Goal: Task Accomplishment & Management: Use online tool/utility

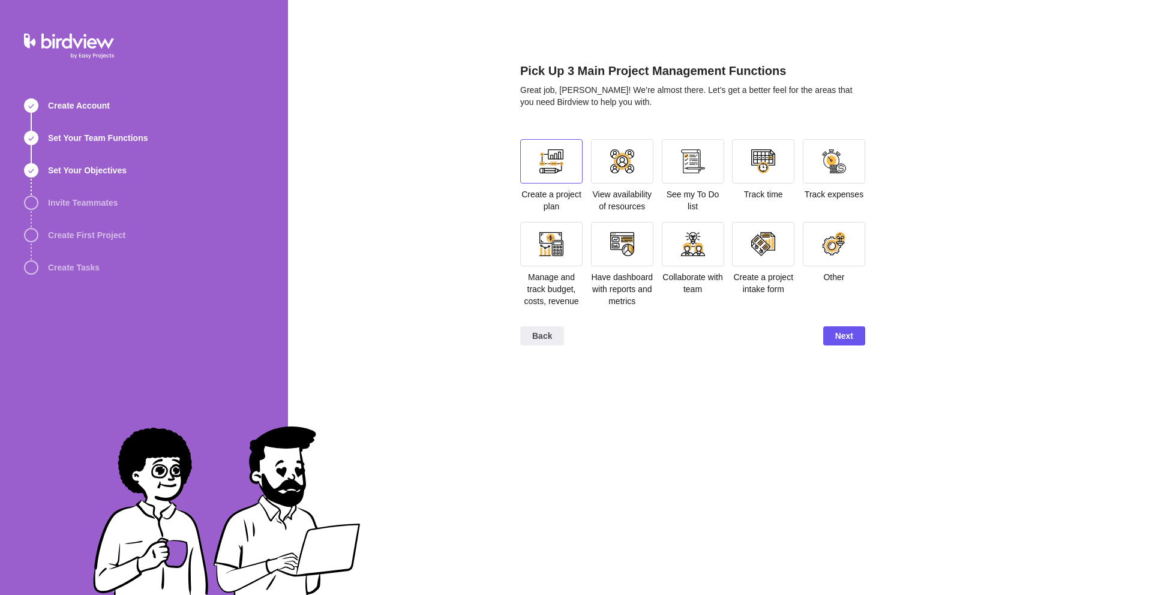
click at [562, 173] on div at bounding box center [551, 161] width 62 height 44
click at [750, 164] on div at bounding box center [763, 161] width 62 height 44
click at [688, 174] on div at bounding box center [693, 161] width 62 height 44
click at [679, 263] on div at bounding box center [693, 244] width 62 height 44
click at [707, 218] on div "See my To Do list" at bounding box center [693, 180] width 62 height 83
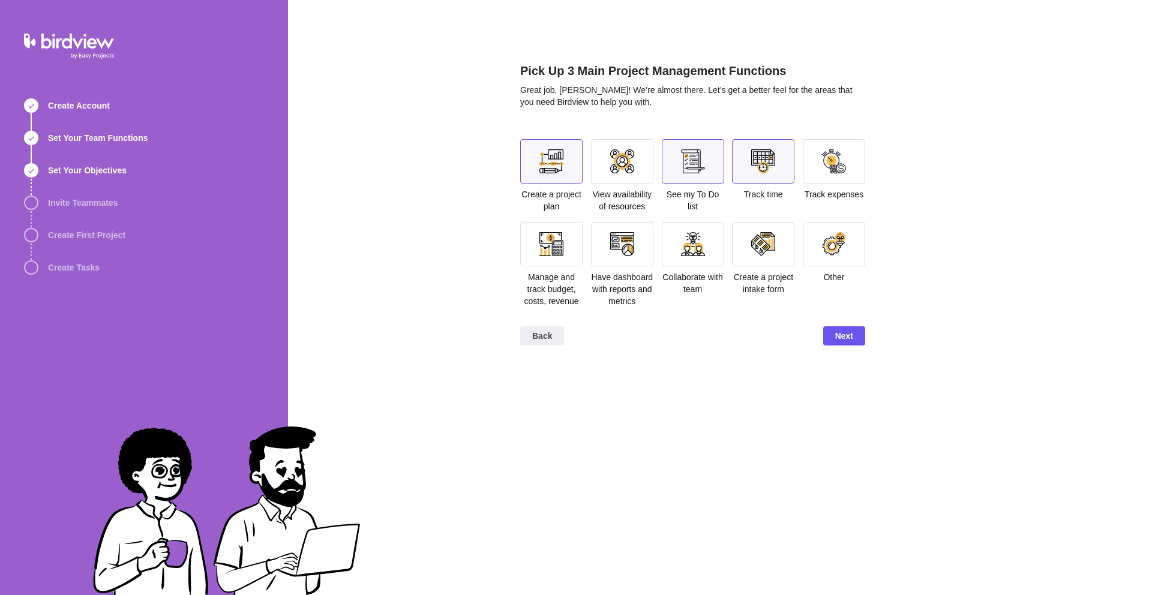
click at [706, 178] on div at bounding box center [693, 161] width 62 height 44
click at [705, 250] on div at bounding box center [693, 244] width 62 height 44
click at [711, 168] on div at bounding box center [693, 161] width 62 height 44
click at [753, 163] on div at bounding box center [763, 161] width 24 height 24
click at [678, 167] on div at bounding box center [693, 161] width 62 height 44
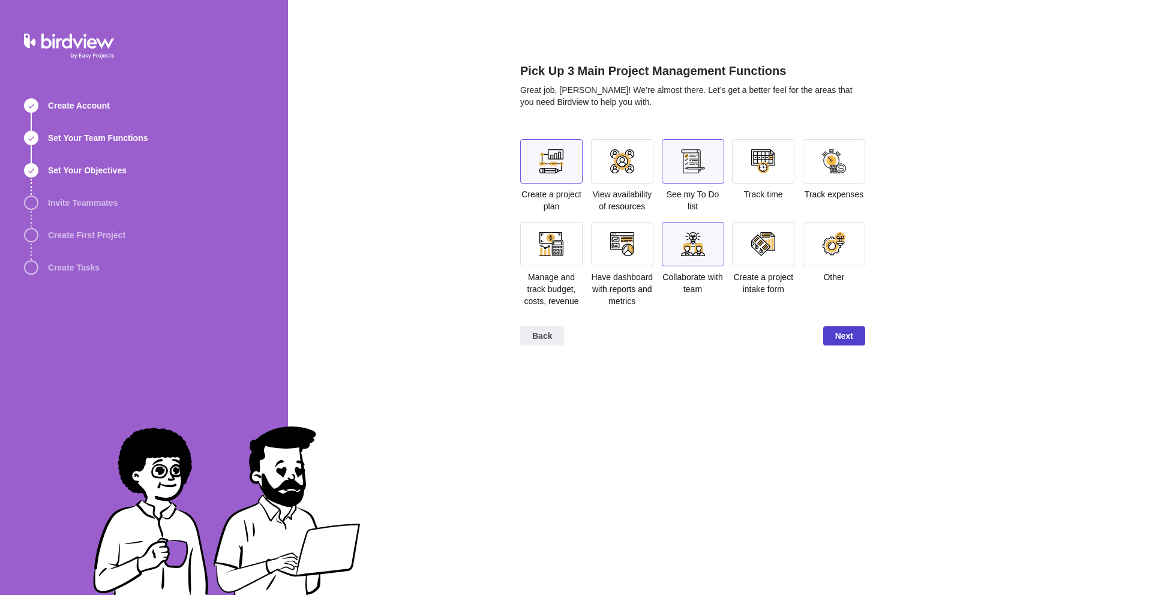
click at [847, 343] on span "Next" at bounding box center [845, 336] width 18 height 14
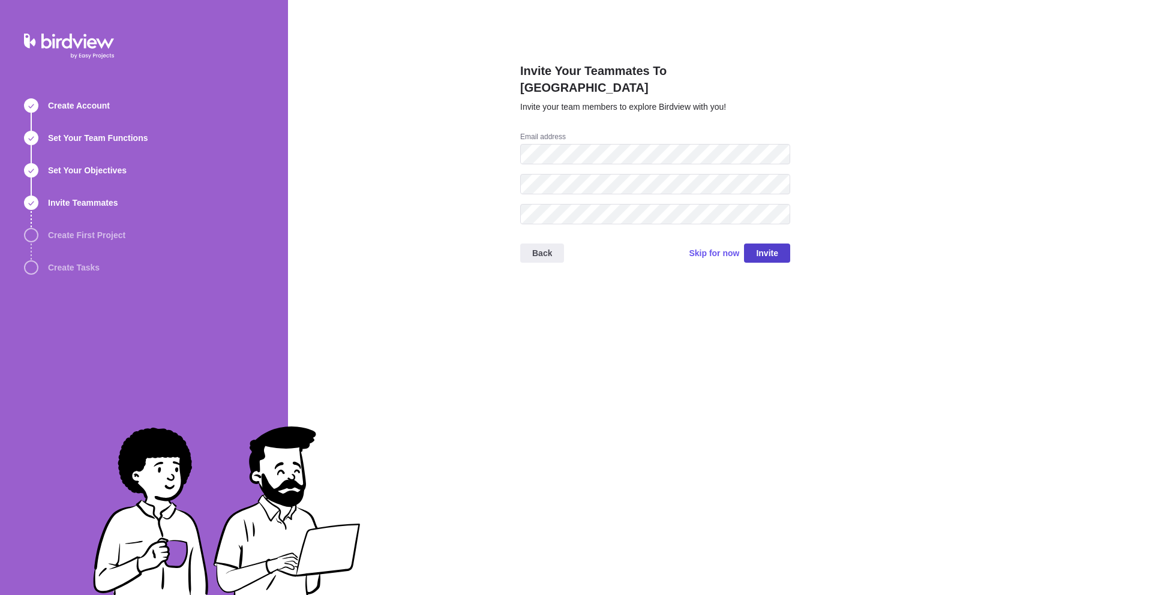
click at [760, 246] on span "Invite" at bounding box center [767, 253] width 22 height 14
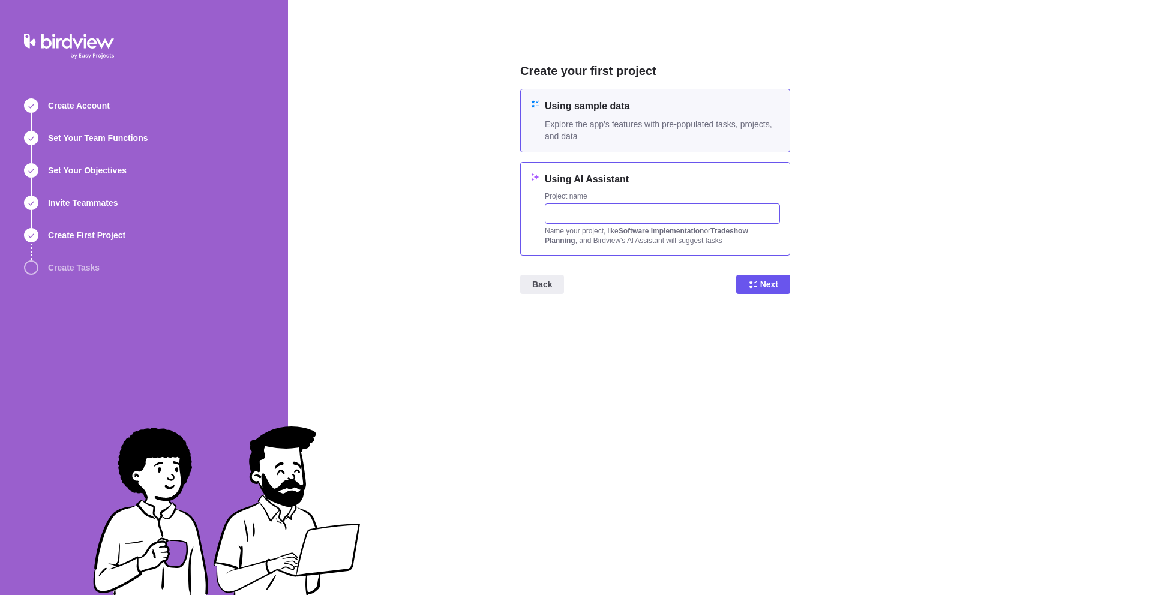
click at [606, 205] on input "text" at bounding box center [662, 213] width 235 height 20
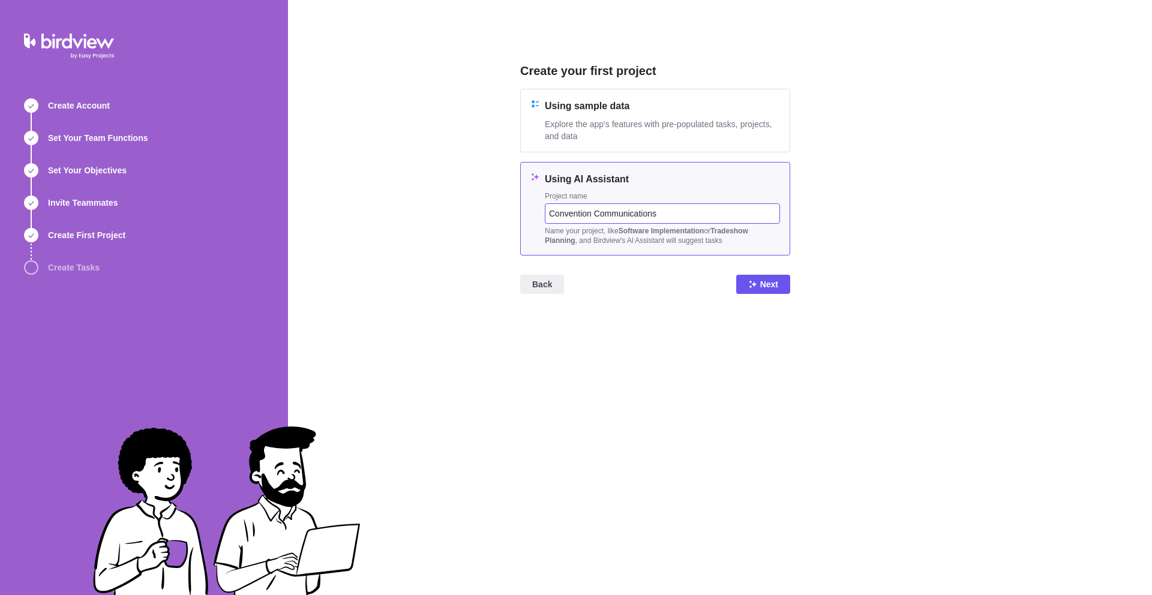
drag, startPoint x: 674, startPoint y: 214, endPoint x: 620, endPoint y: 216, distance: 54.1
click at [620, 216] on input "Convention Communications" at bounding box center [662, 213] width 235 height 20
click at [693, 221] on input "Convention Communications" at bounding box center [662, 213] width 235 height 20
type input "Convention Communications"
click at [760, 279] on span "Next" at bounding box center [769, 284] width 18 height 14
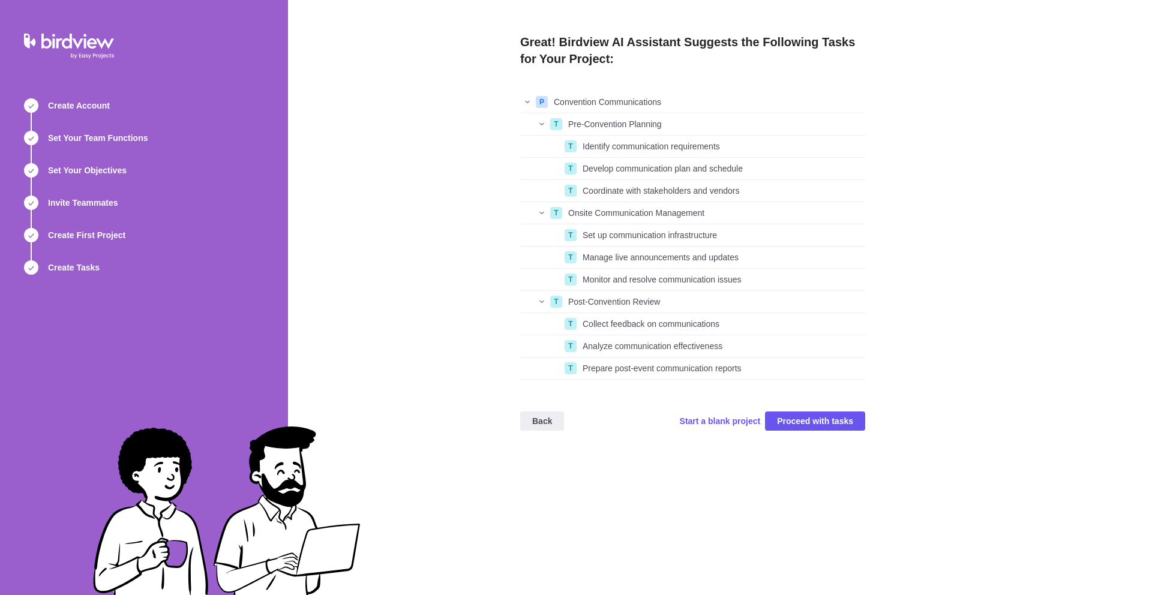
scroll to position [280, 336]
click at [807, 422] on span "Proceed with tasks" at bounding box center [815, 421] width 76 height 14
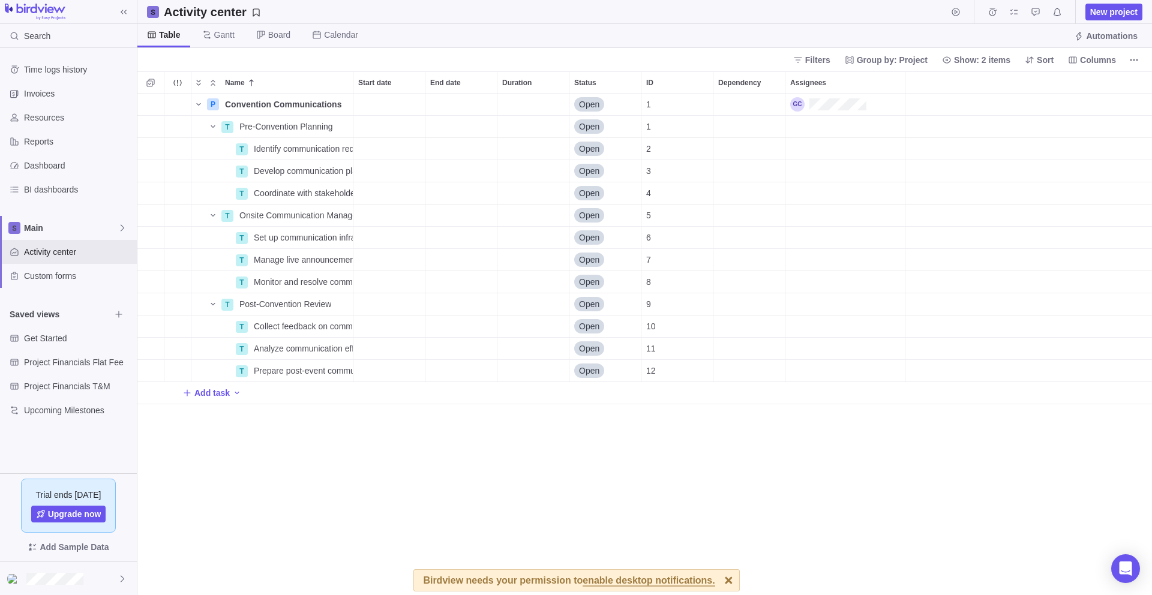
scroll to position [493, 1006]
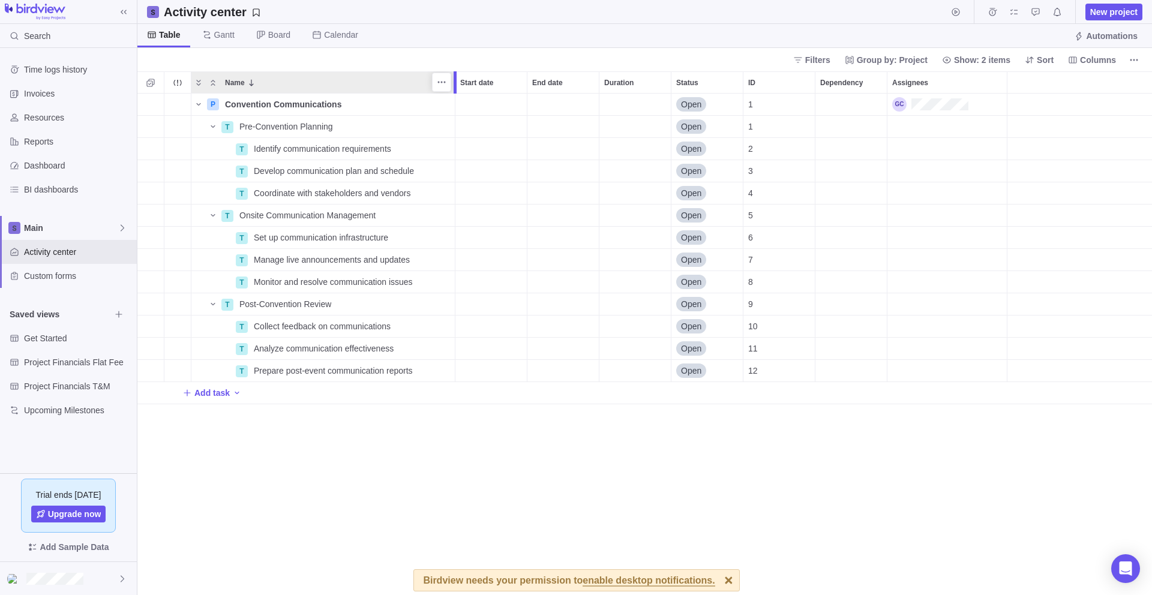
drag, startPoint x: 352, startPoint y: 78, endPoint x: 453, endPoint y: 79, distance: 100.2
click at [453, 79] on div at bounding box center [457, 82] width 10 height 22
click at [408, 348] on span "Details" at bounding box center [417, 349] width 28 height 12
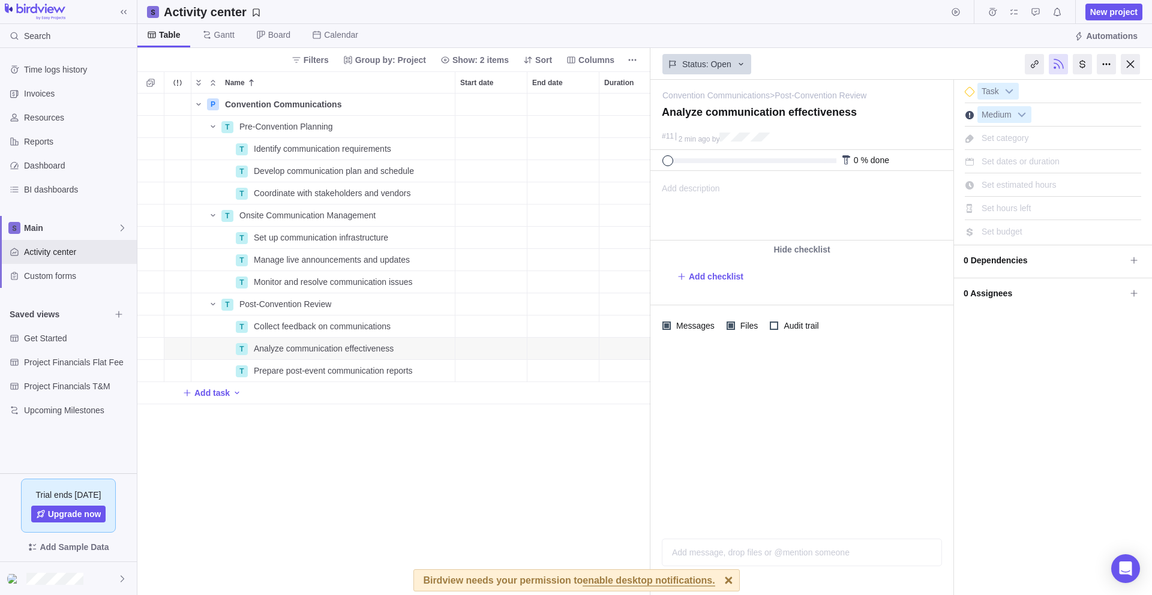
click at [1130, 64] on div at bounding box center [1130, 64] width 19 height 20
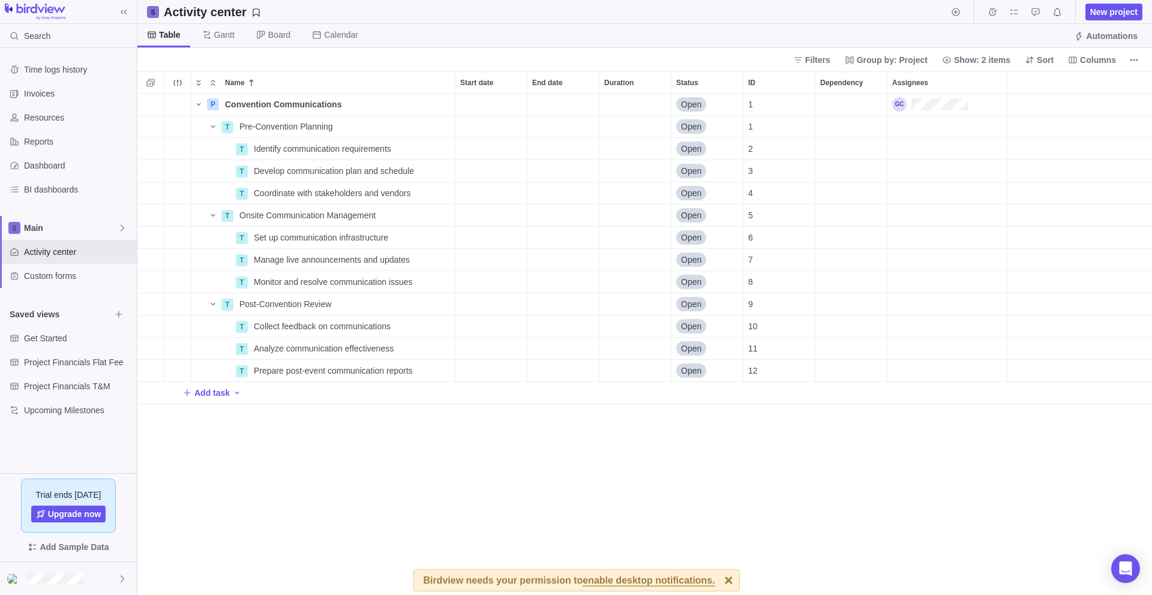
scroll to position [493, 1006]
click at [53, 331] on div "Get Started" at bounding box center [68, 339] width 137 height 24
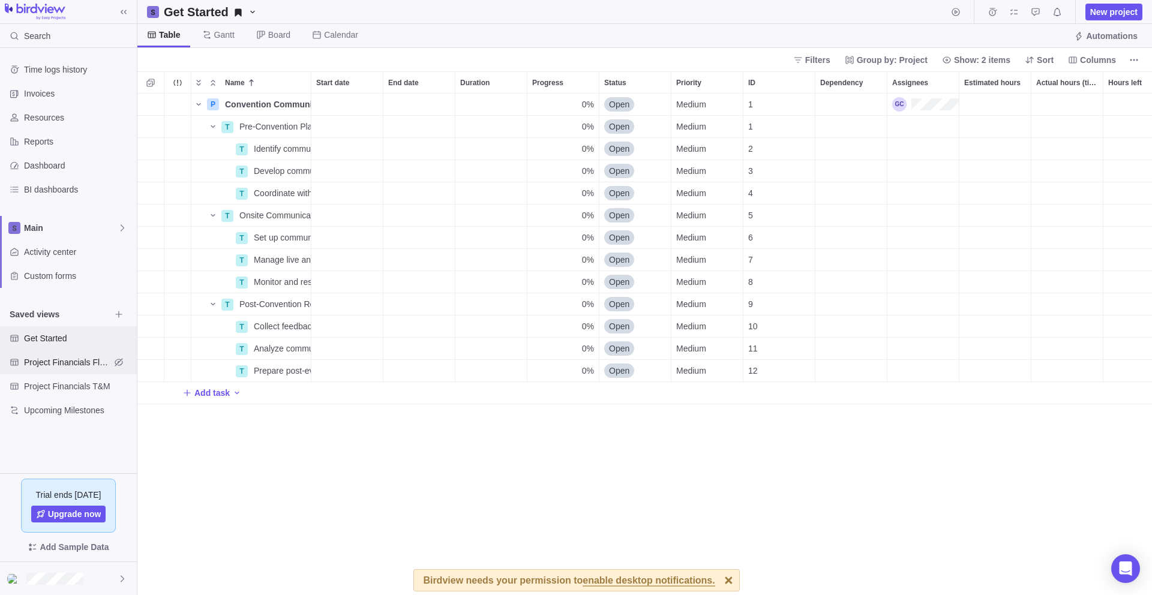
scroll to position [10, 10]
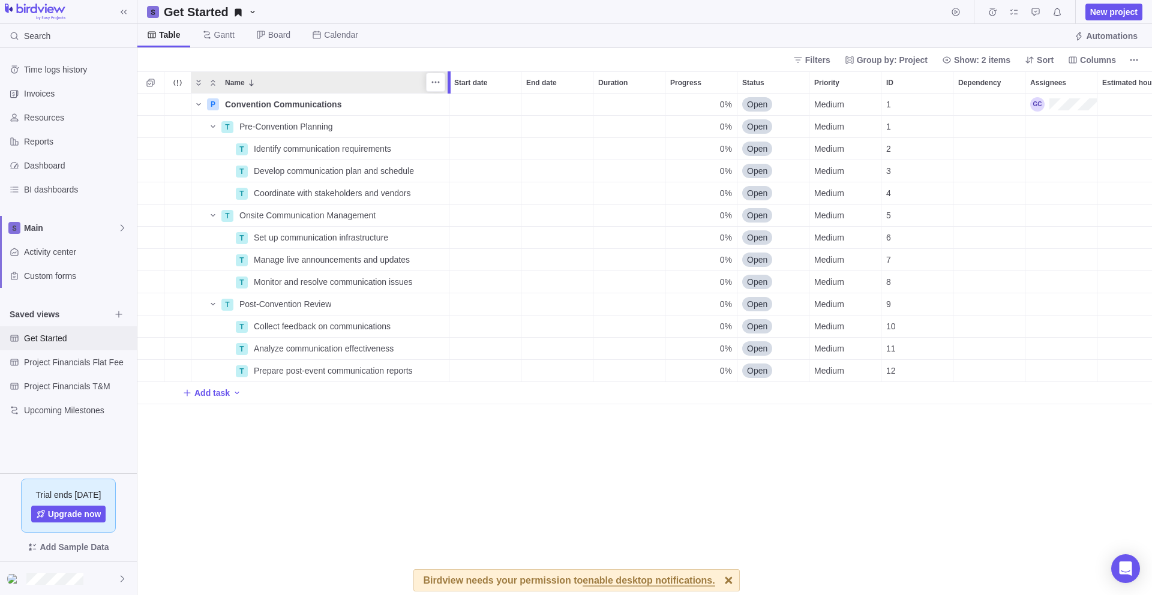
drag, startPoint x: 309, startPoint y: 82, endPoint x: 448, endPoint y: 103, distance: 140.3
click at [448, 103] on div "Name Start date End date Duration Progress Status Priority ID Dependency Assign…" at bounding box center [644, 333] width 1015 height 524
click at [70, 364] on span "Project Financials Flat Fee" at bounding box center [67, 363] width 86 height 12
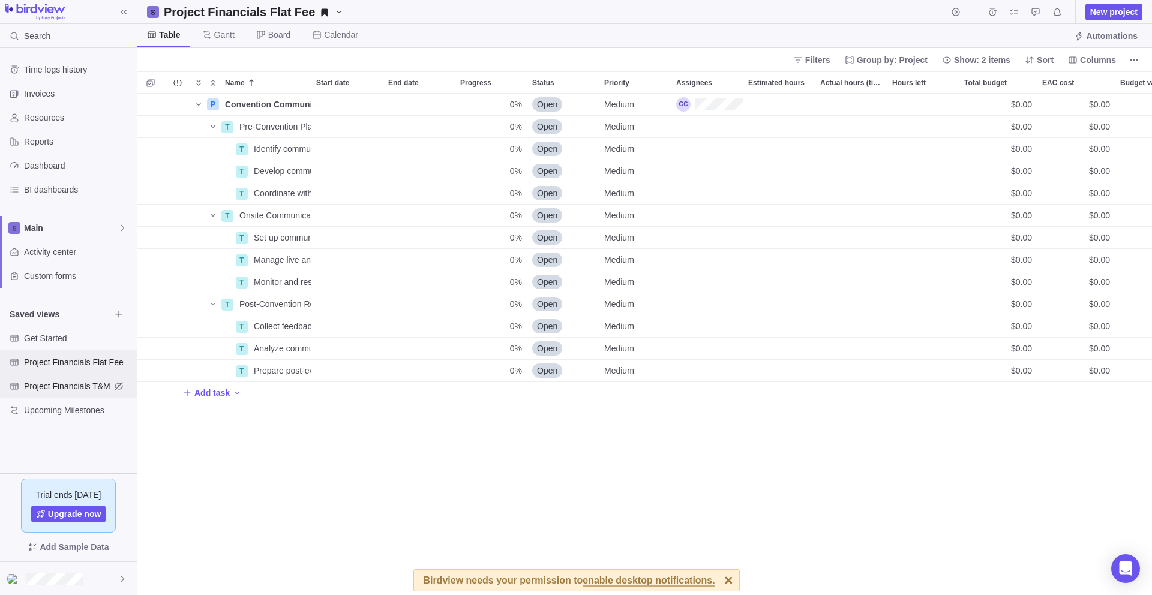
scroll to position [493, 1006]
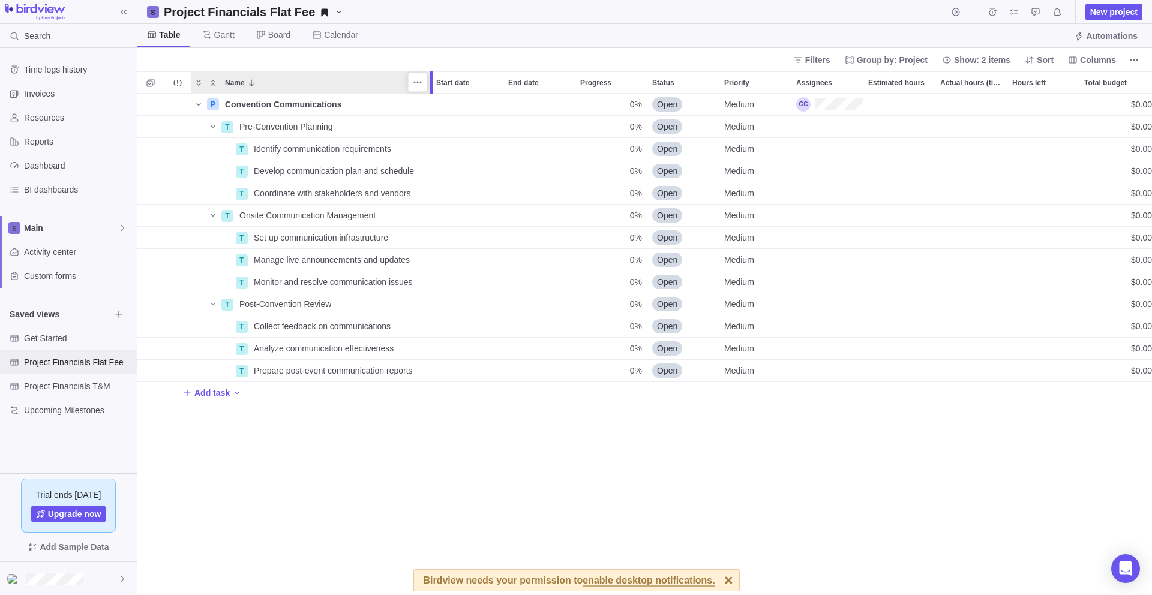
drag, startPoint x: 312, startPoint y: 85, endPoint x: 432, endPoint y: 79, distance: 120.8
click at [432, 79] on div at bounding box center [431, 82] width 3 height 22
click at [178, 82] on icon "More actions" at bounding box center [178, 82] width 10 height 10
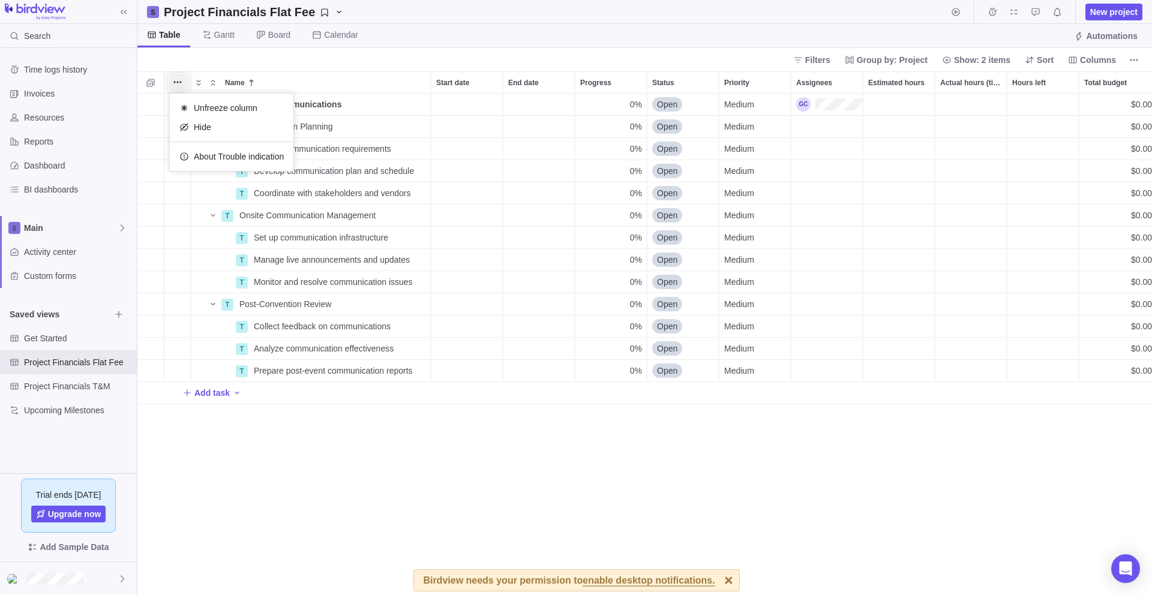
click at [203, 73] on div "Name Start date End date Progress Status Priority Assignees Estimated hours Act…" at bounding box center [644, 333] width 1015 height 524
click at [178, 91] on div at bounding box center [177, 82] width 19 height 19
click at [150, 81] on icon "Selection mode" at bounding box center [150, 83] width 8 height 8
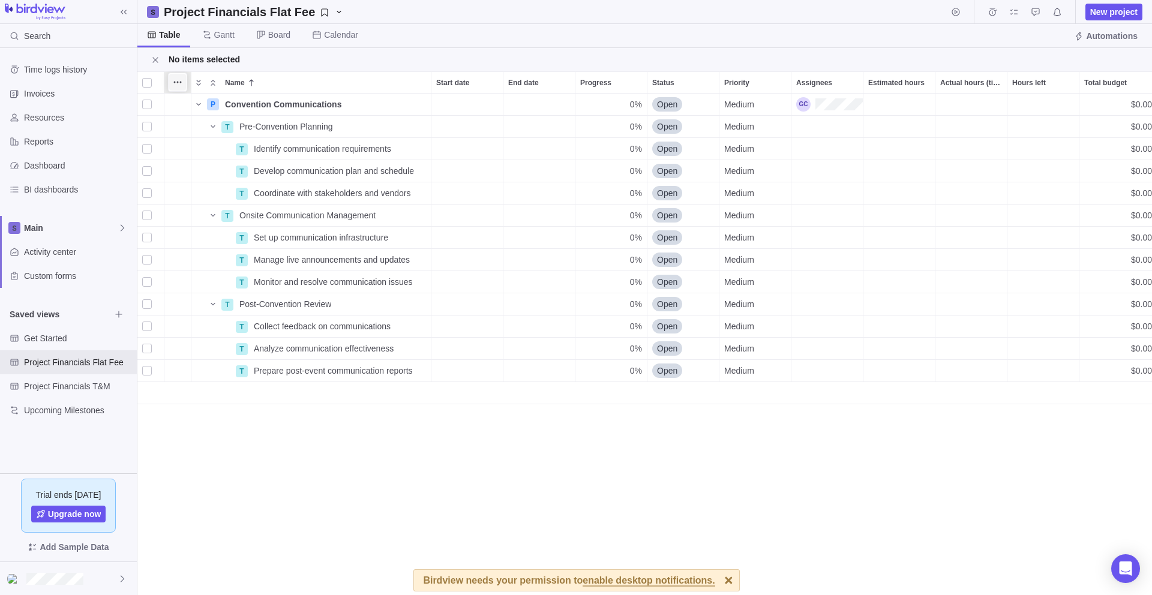
click at [177, 85] on icon "More actions" at bounding box center [178, 82] width 10 height 10
click at [145, 83] on div "Name Start date End date Progress Status Priority Assignees Estimated hours Act…" at bounding box center [644, 333] width 1015 height 524
click at [155, 79] on div at bounding box center [151, 83] width 22 height 14
click at [177, 99] on div "Check all projects" at bounding box center [184, 107] width 88 height 19
click at [146, 85] on div at bounding box center [147, 82] width 10 height 17
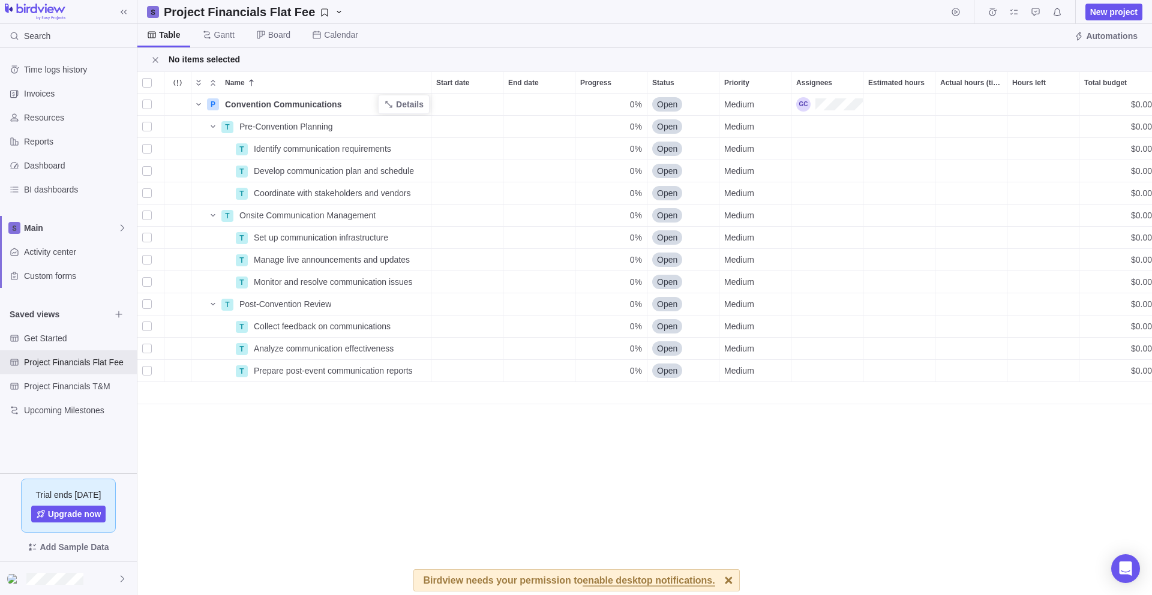
click at [254, 105] on span "Convention Communications" at bounding box center [283, 104] width 116 height 12
click at [154, 62] on icon "Close" at bounding box center [156, 60] width 10 height 10
click at [188, 86] on div at bounding box center [193, 82] width 10 height 22
click at [175, 81] on icon "More actions" at bounding box center [178, 82] width 10 height 10
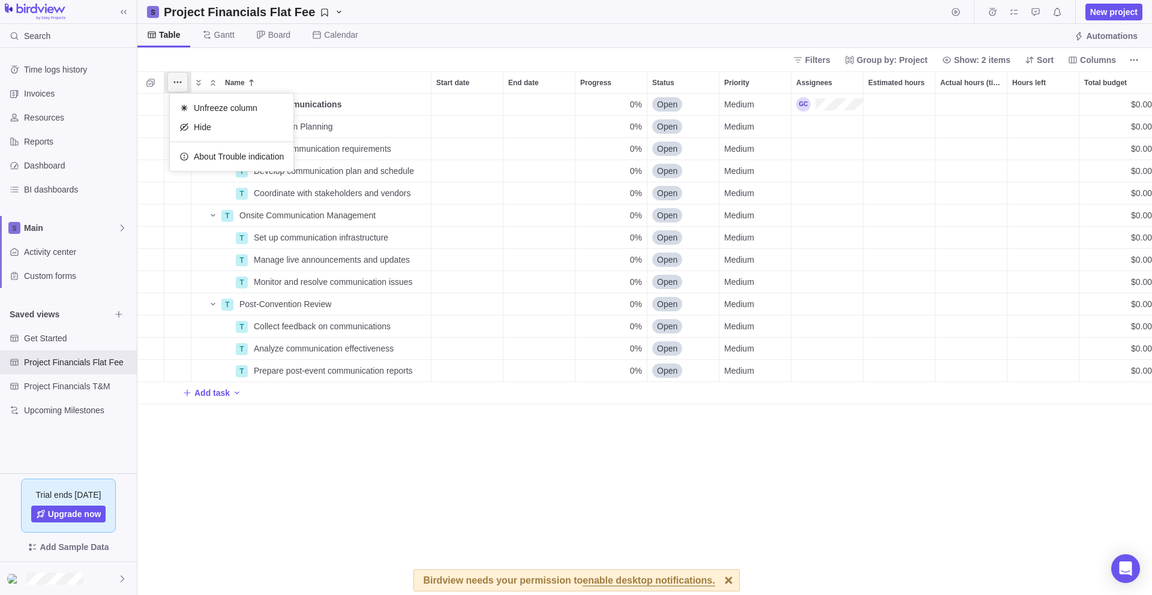
click at [175, 81] on icon "More actions" at bounding box center [178, 82] width 10 height 10
click at [226, 37] on span "Gantt" at bounding box center [224, 35] width 20 height 12
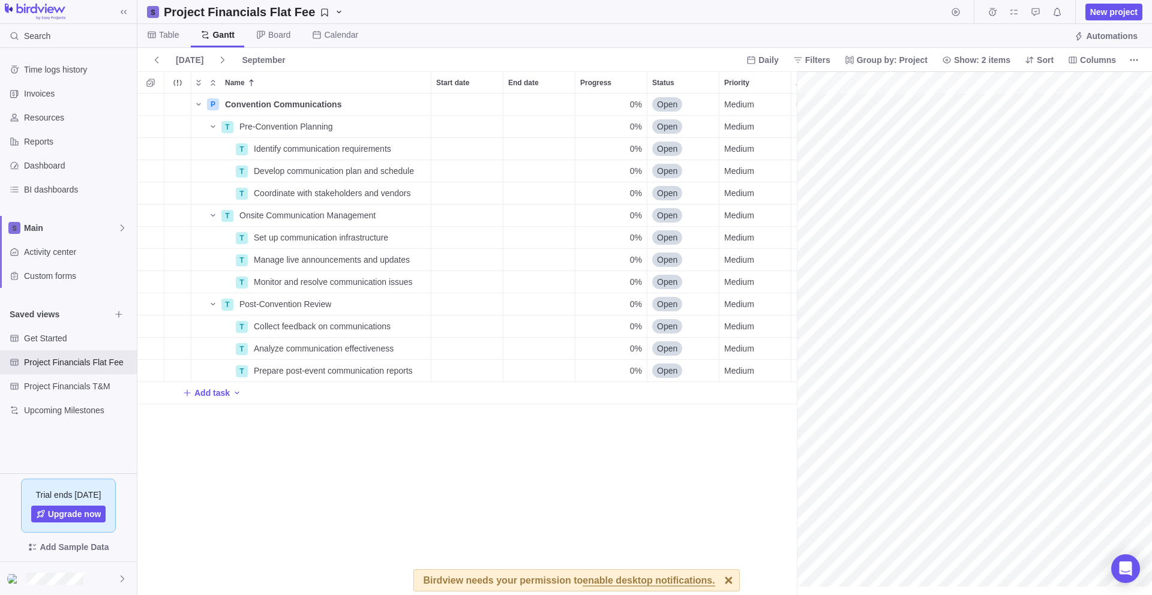
scroll to position [0, 100]
click at [280, 26] on span "Board" at bounding box center [273, 35] width 53 height 23
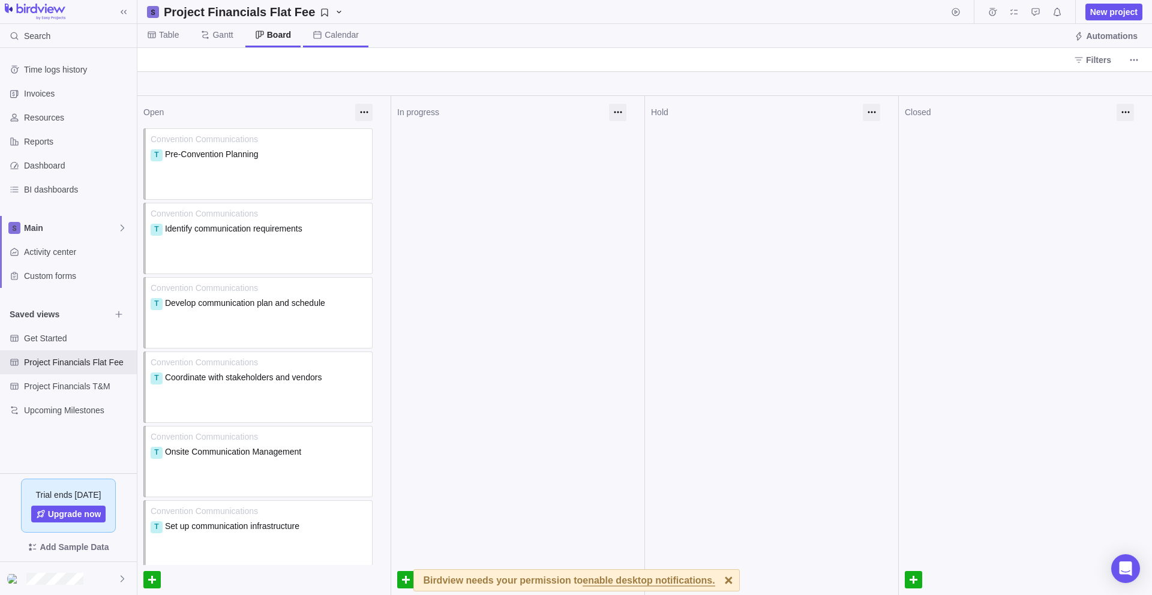
click at [351, 37] on span "Calendar" at bounding box center [342, 35] width 34 height 12
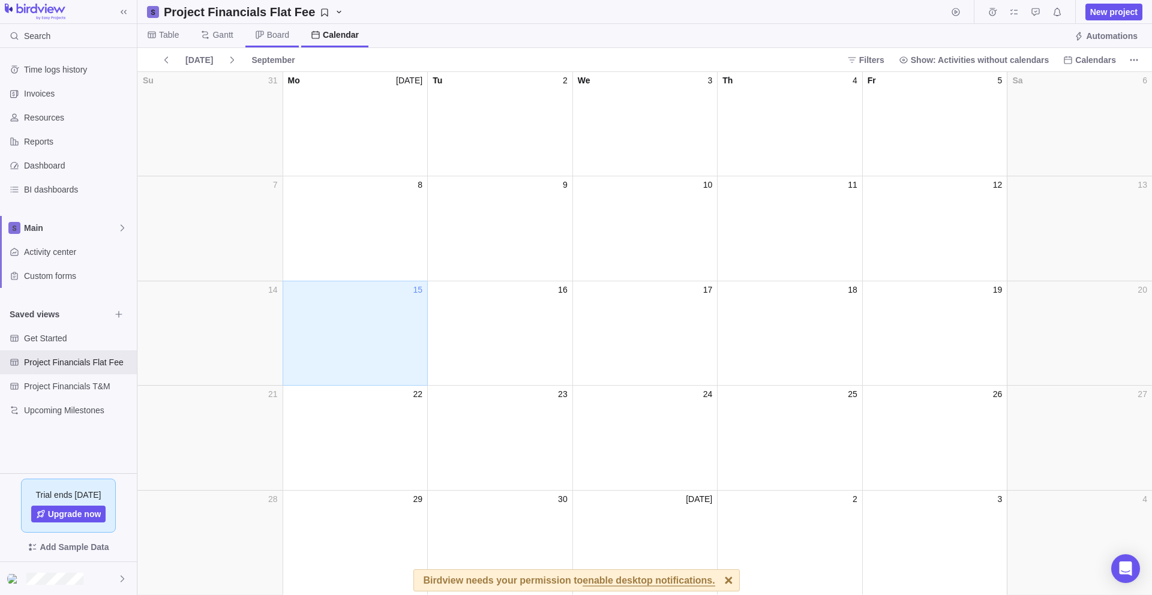
click at [283, 32] on span "Board" at bounding box center [278, 35] width 22 height 12
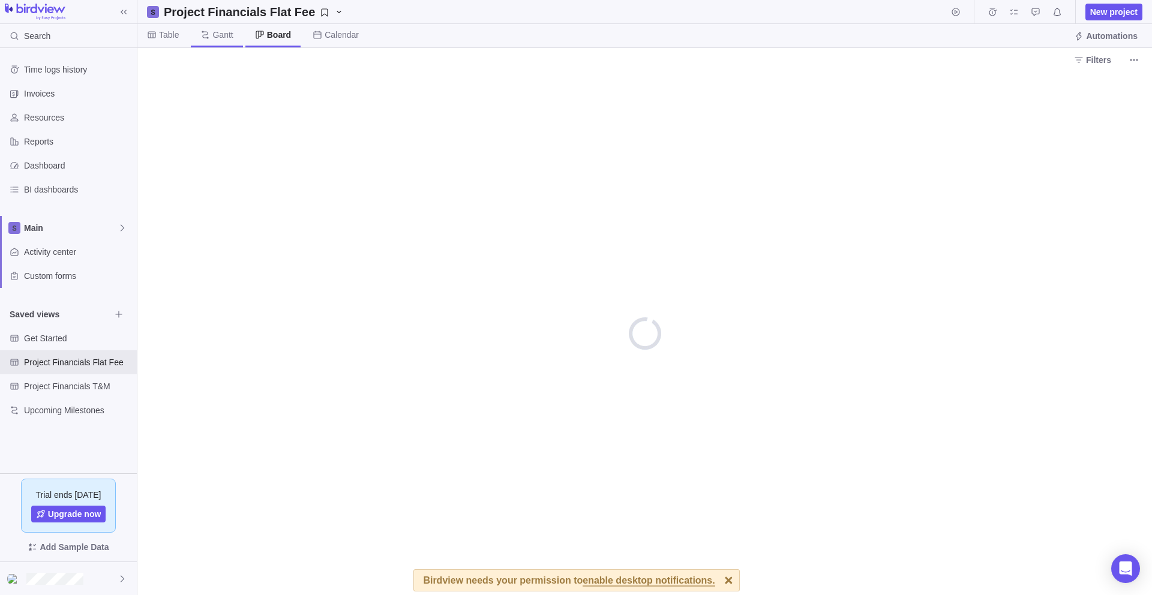
click at [220, 36] on span "Gantt" at bounding box center [222, 35] width 20 height 12
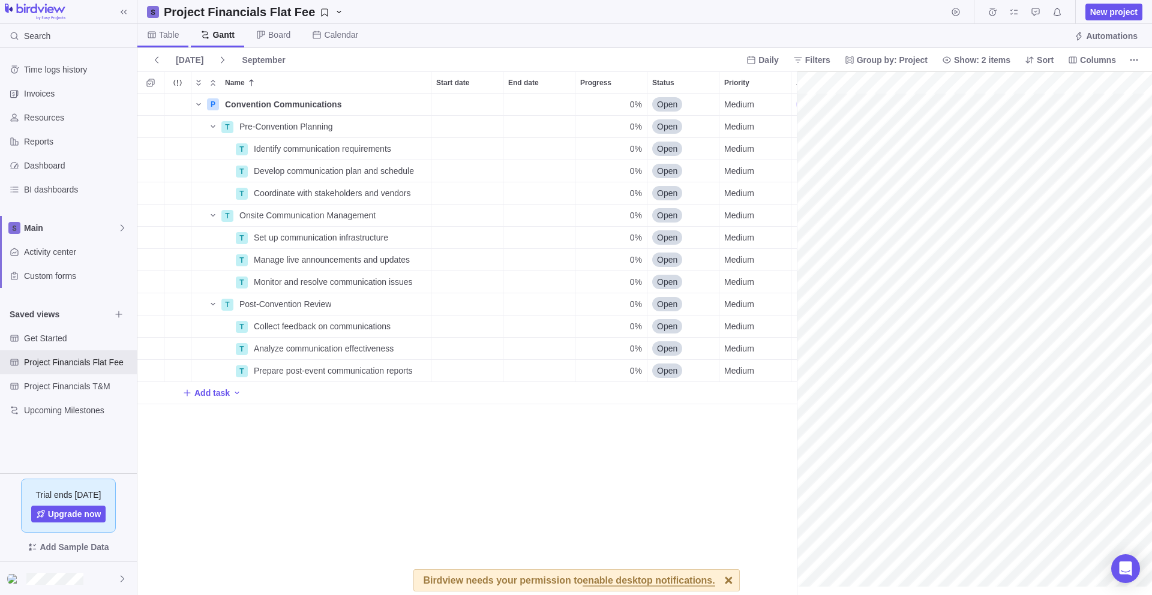
click at [160, 35] on span "Table" at bounding box center [169, 35] width 20 height 12
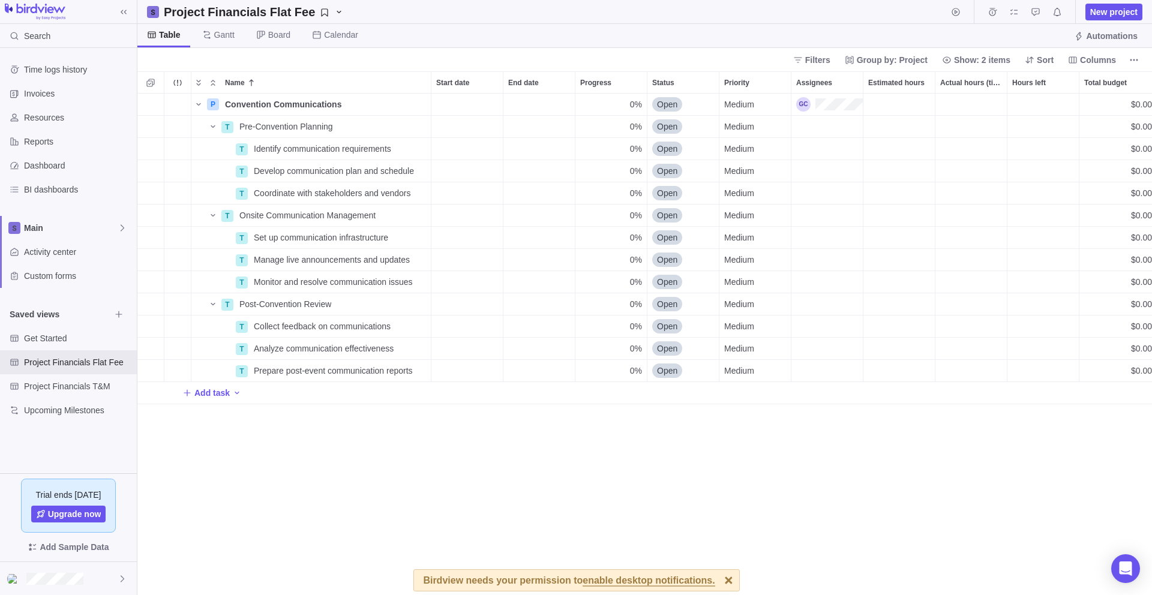
scroll to position [493, 1006]
click at [83, 64] on span "Time logs history" at bounding box center [78, 70] width 108 height 12
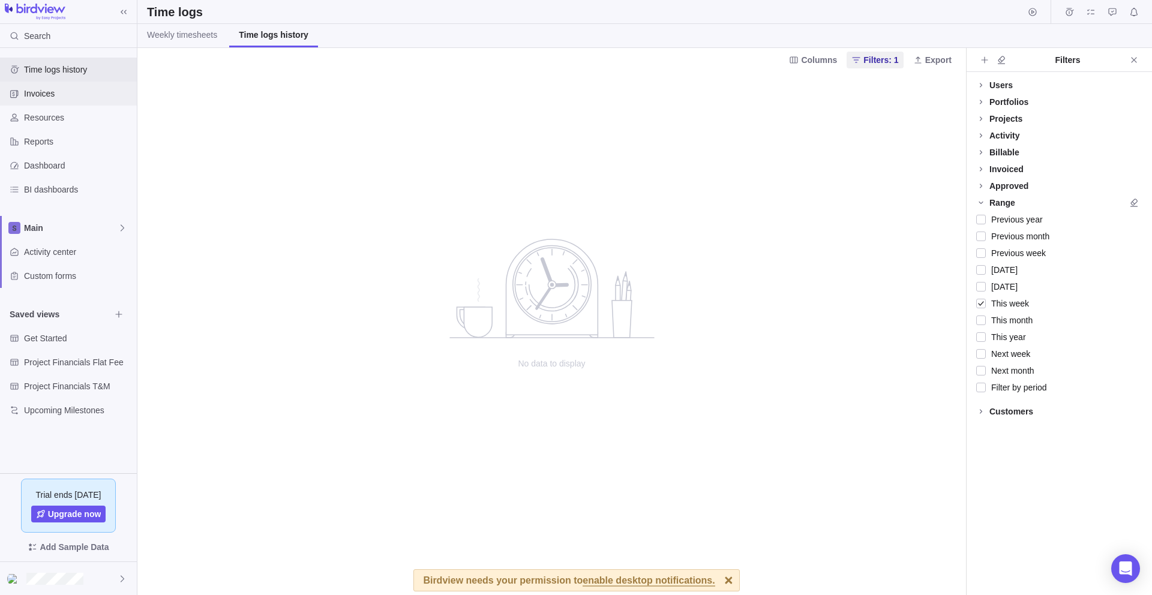
click at [61, 98] on span "Invoices" at bounding box center [78, 94] width 108 height 12
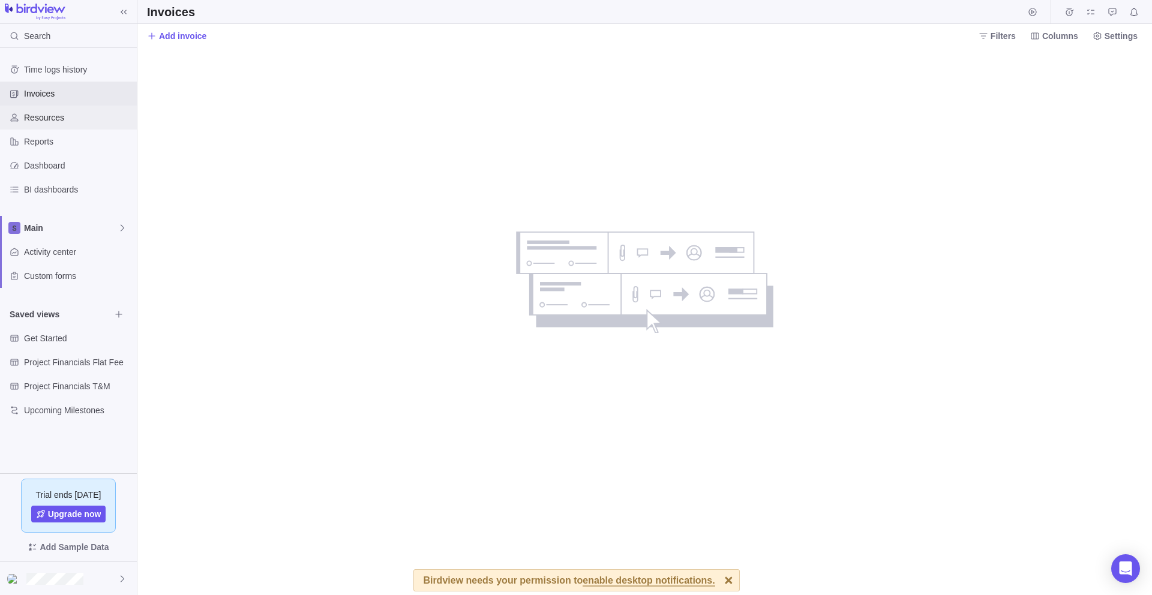
click at [50, 116] on span "Resources" at bounding box center [78, 118] width 108 height 12
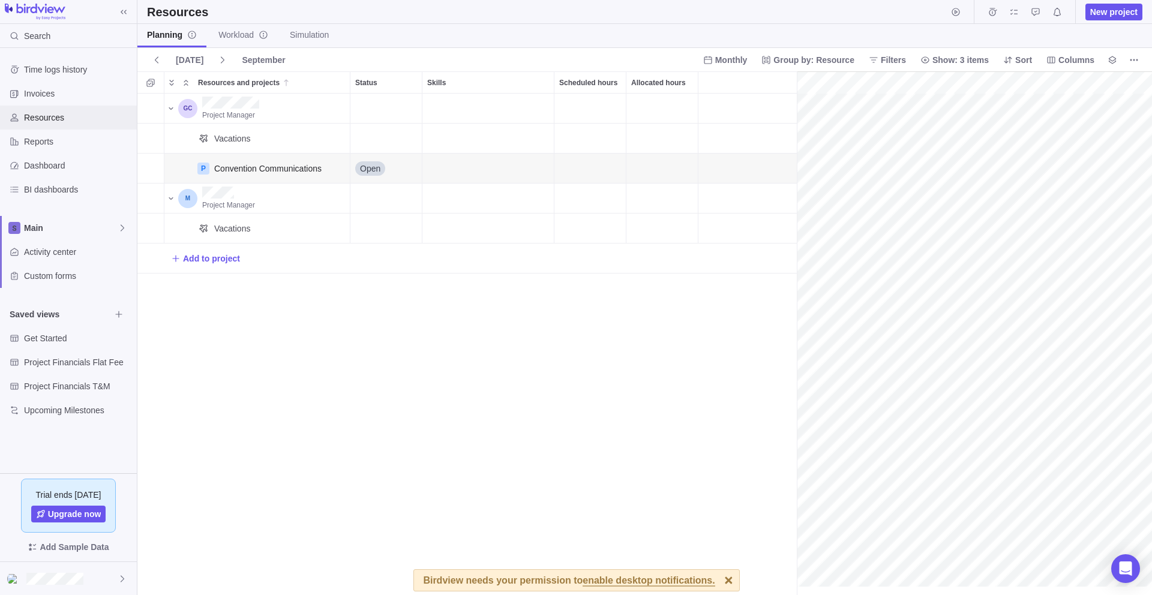
scroll to position [0, 52]
click at [729, 576] on div at bounding box center [728, 580] width 21 height 21
